Goal: Task Accomplishment & Management: Manage account settings

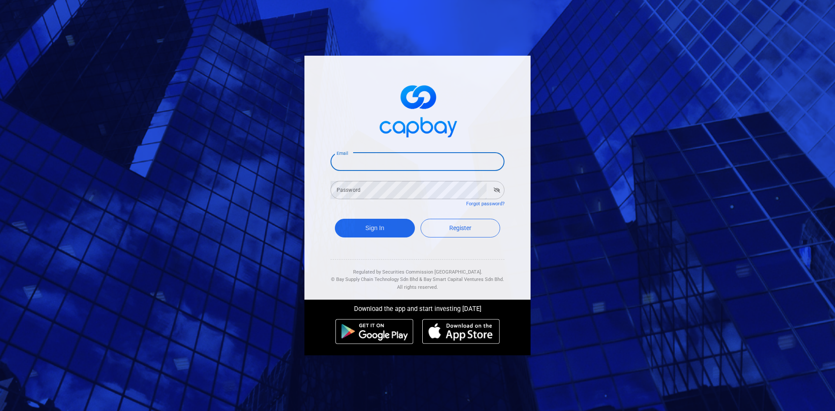
click at [374, 166] on input "Email" at bounding box center [418, 162] width 174 height 18
type input "[EMAIL_ADDRESS][DOMAIN_NAME]"
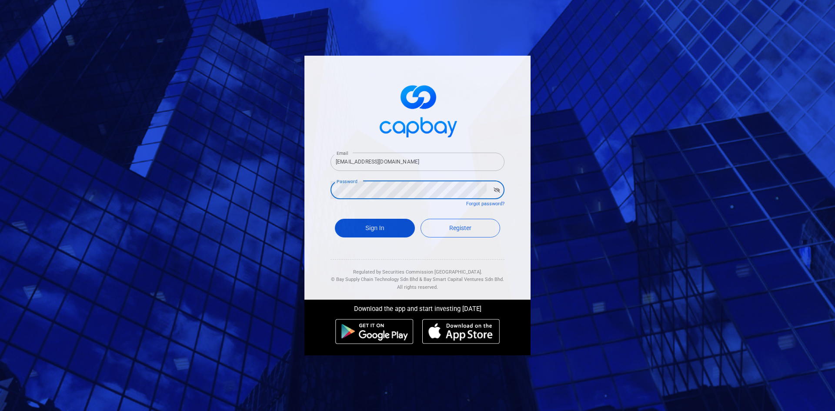
click at [385, 233] on button "Sign In" at bounding box center [375, 228] width 80 height 19
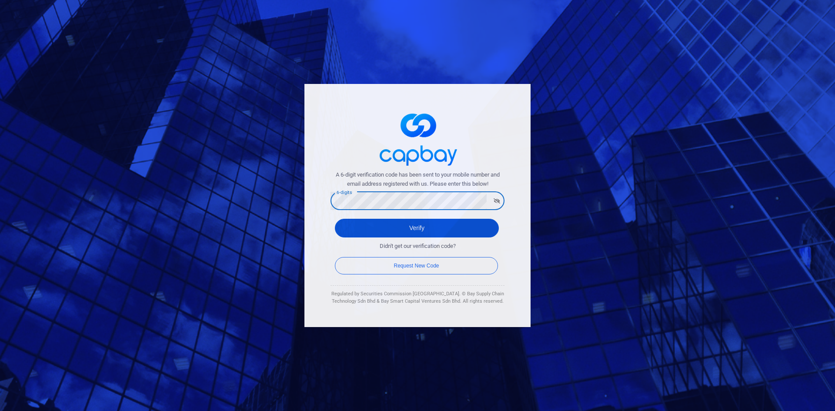
click at [424, 227] on button "Verify" at bounding box center [417, 228] width 164 height 19
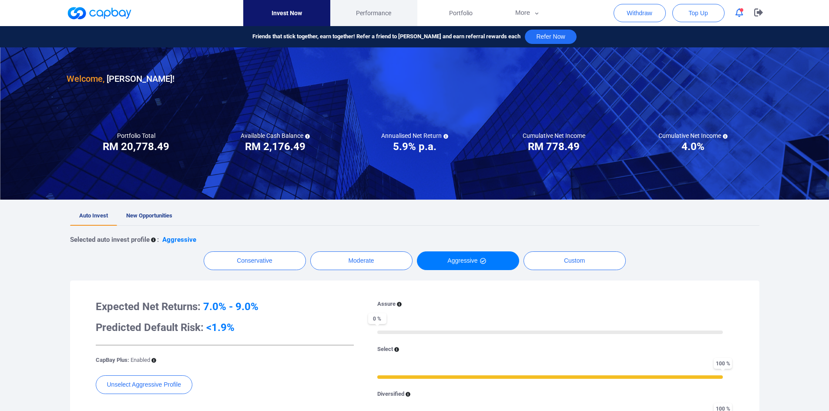
click at [378, 9] on span "Performance" at bounding box center [373, 13] width 35 height 10
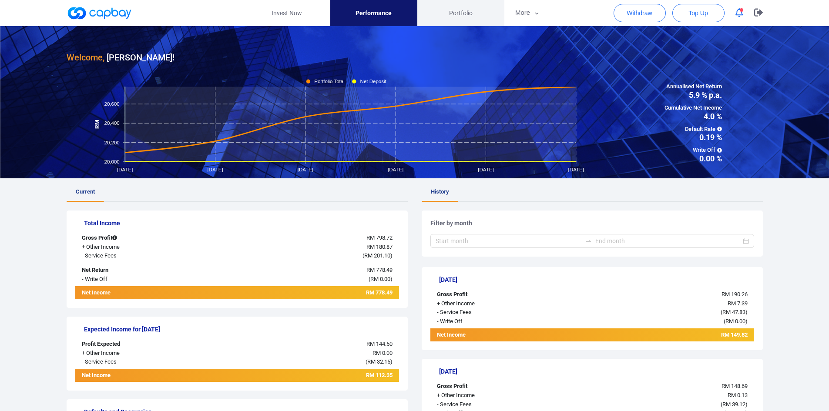
click at [461, 14] on span "Portfolio" at bounding box center [460, 13] width 23 height 10
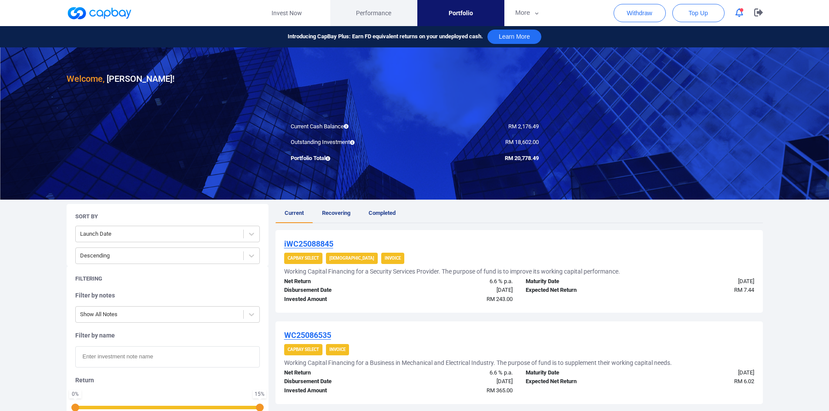
click at [375, 13] on span "Performance" at bounding box center [373, 13] width 35 height 10
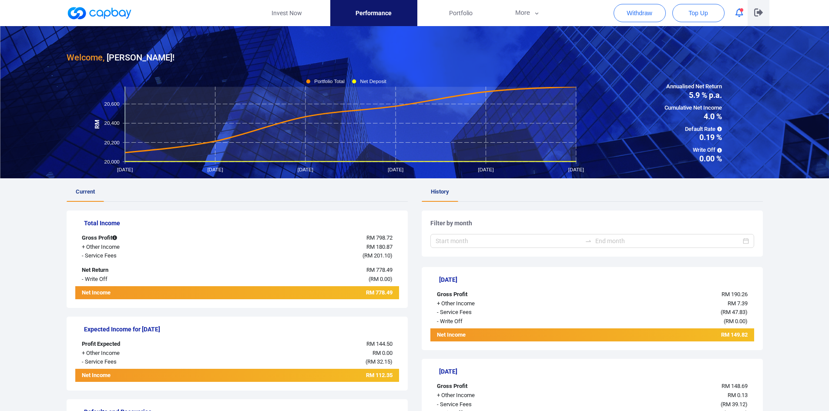
click at [758, 8] on button "button" at bounding box center [758, 13] width 22 height 26
